Goal: Transaction & Acquisition: Purchase product/service

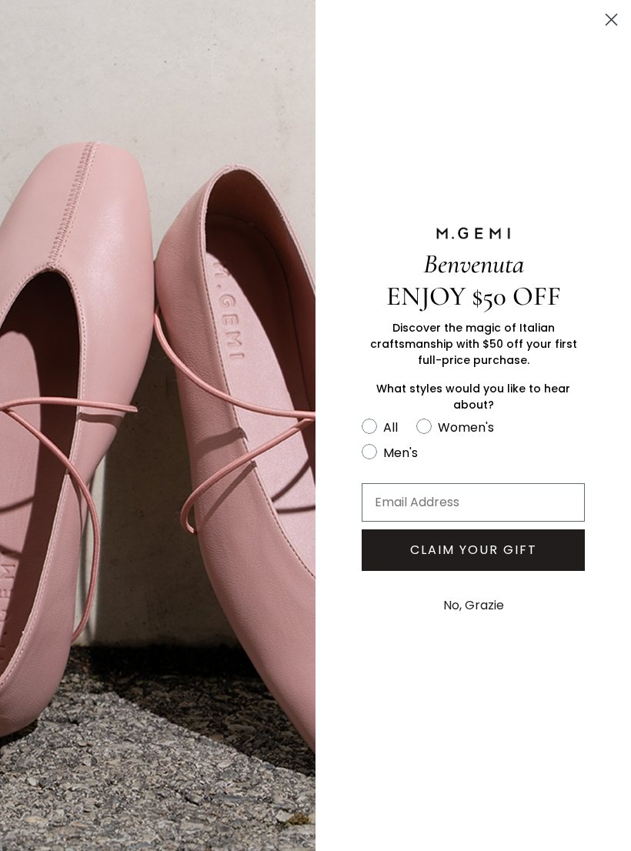
click at [496, 611] on button "No, Grazie" at bounding box center [473, 605] width 76 height 38
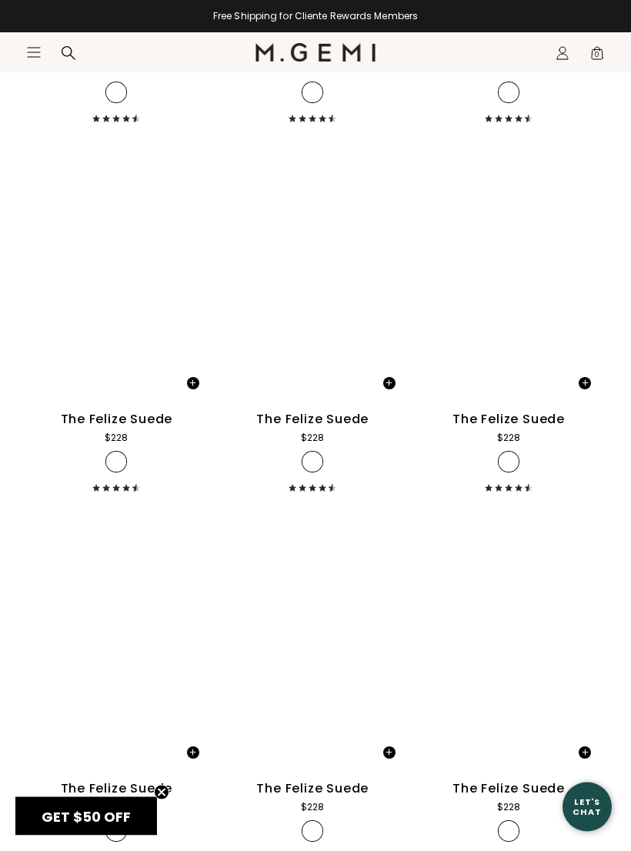
scroll to position [7501, 0]
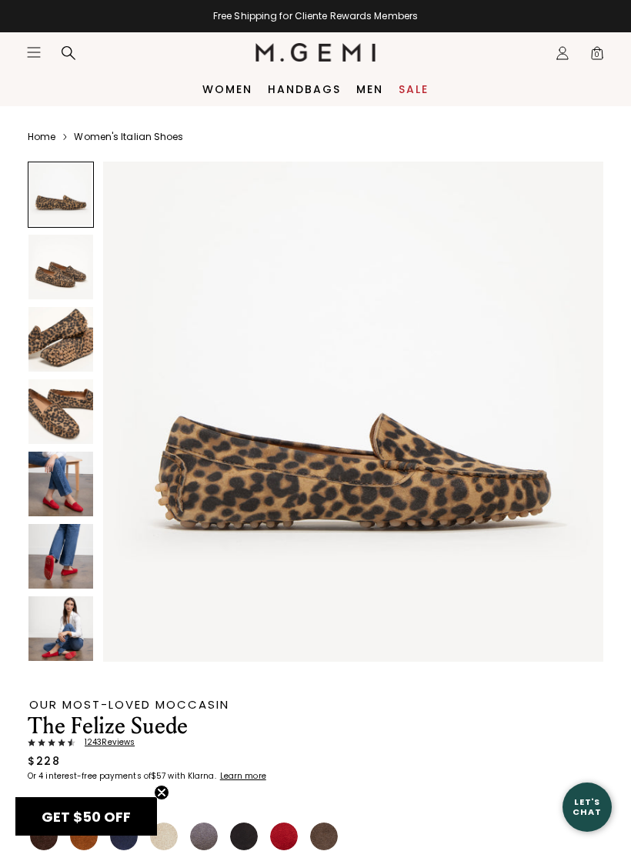
click at [29, 42] on nav "Icons/20x20/hamburger@2x Women Shop All Shoes New Arrivals Bestsellers Essentia…" at bounding box center [140, 52] width 229 height 40
click at [41, 52] on icon "Icons/20x20/hamburger@2x" at bounding box center [33, 52] width 15 height 15
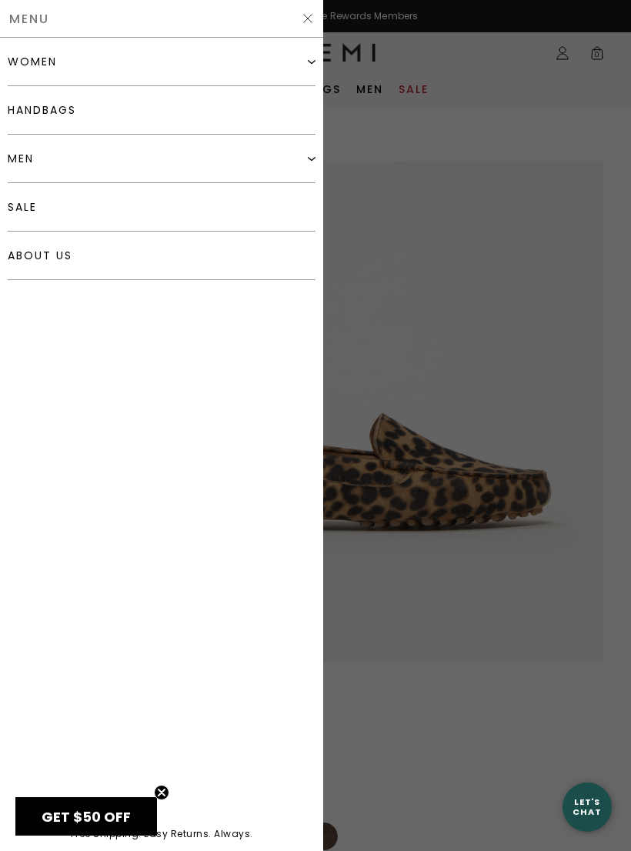
click at [132, 211] on link "sale" at bounding box center [162, 207] width 308 height 48
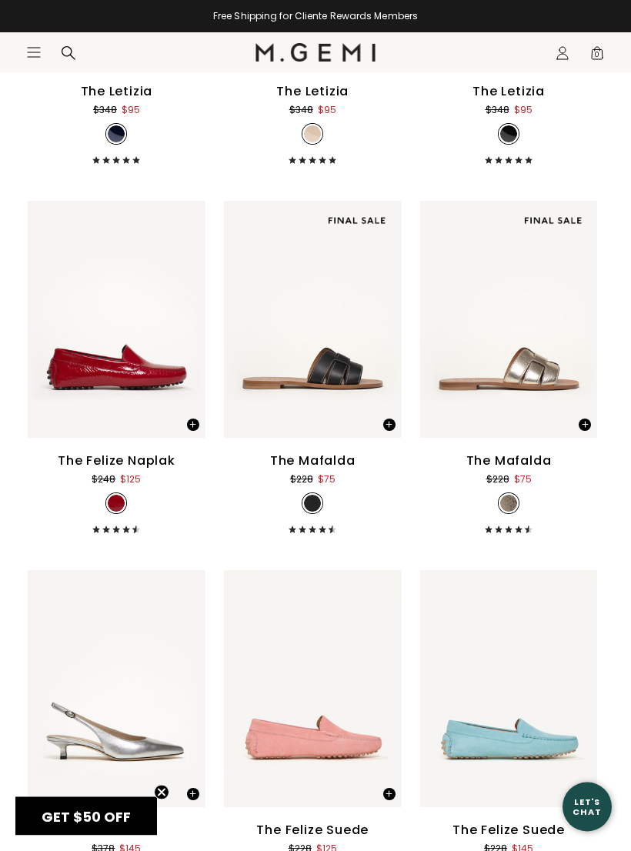
scroll to position [6191, 0]
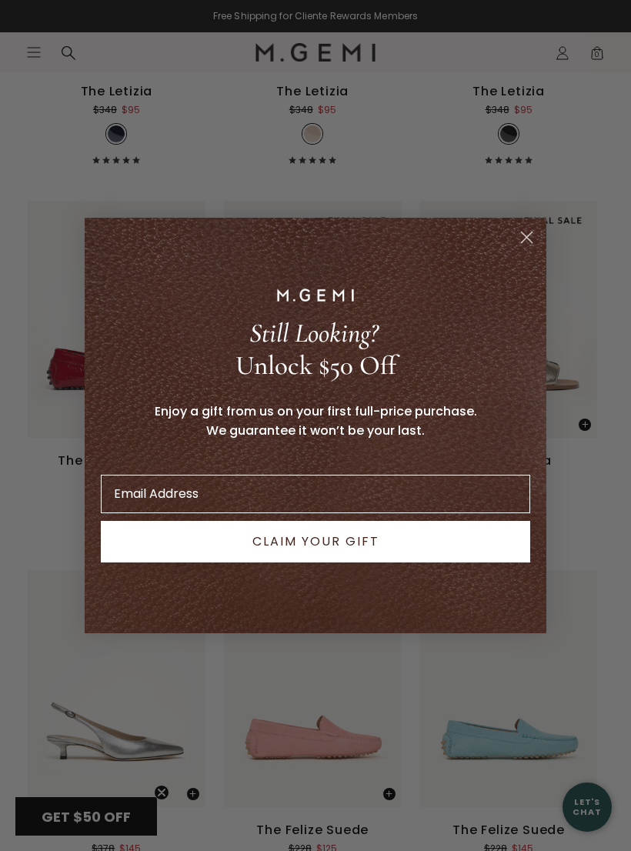
click at [528, 250] on circle "Close dialog" at bounding box center [526, 237] width 25 height 25
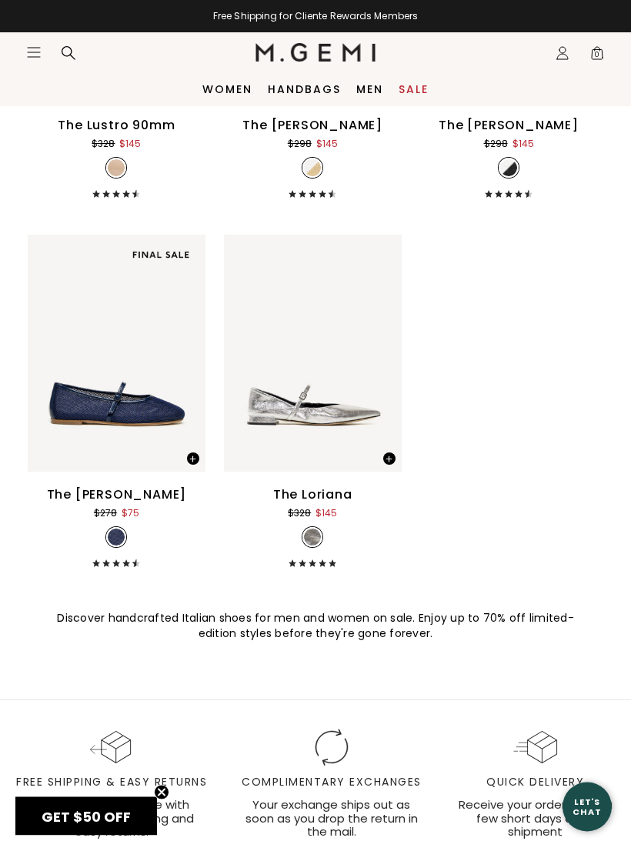
scroll to position [10518, 0]
